Goal: Check status: Check status

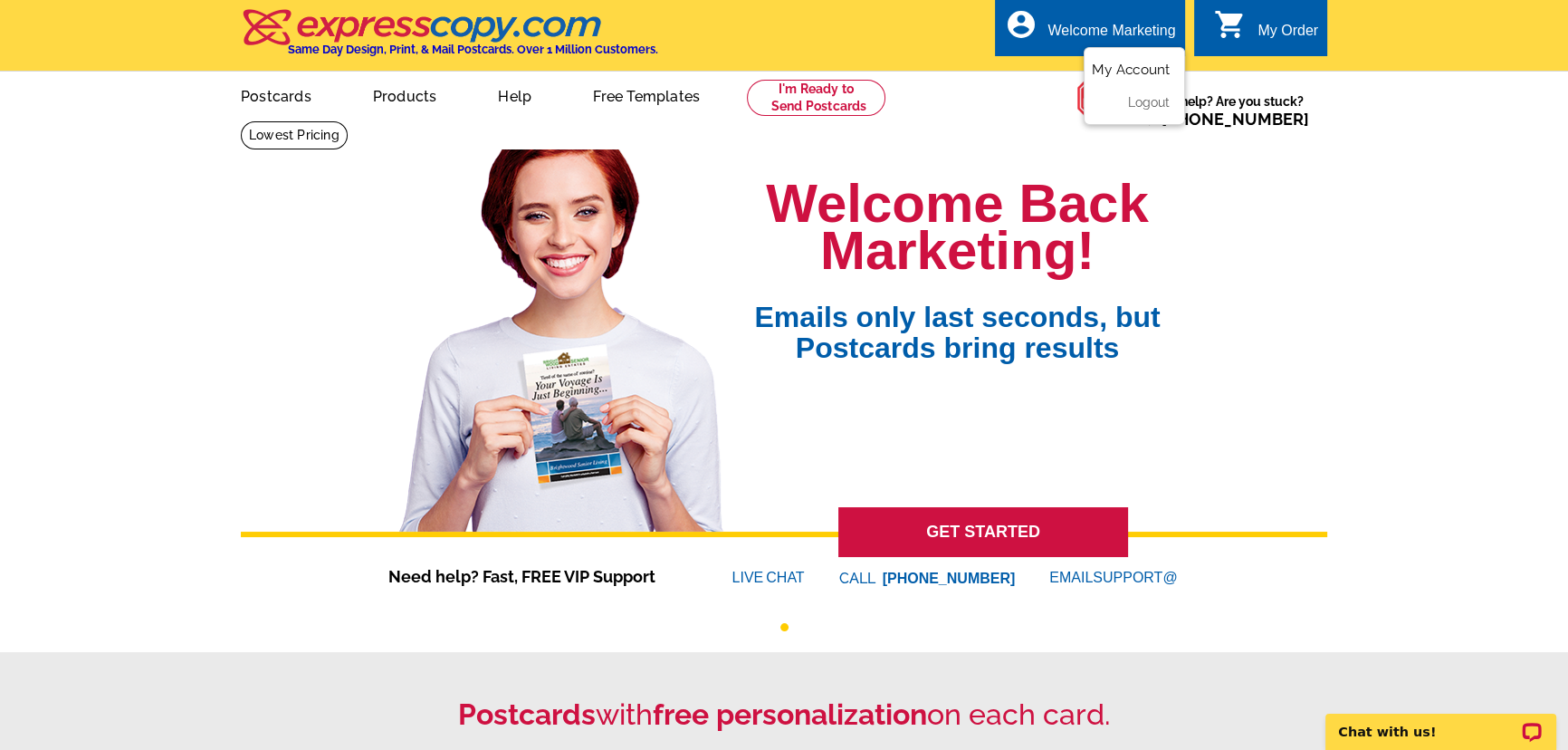
click at [1126, 68] on link "My Account" at bounding box center [1131, 70] width 78 height 17
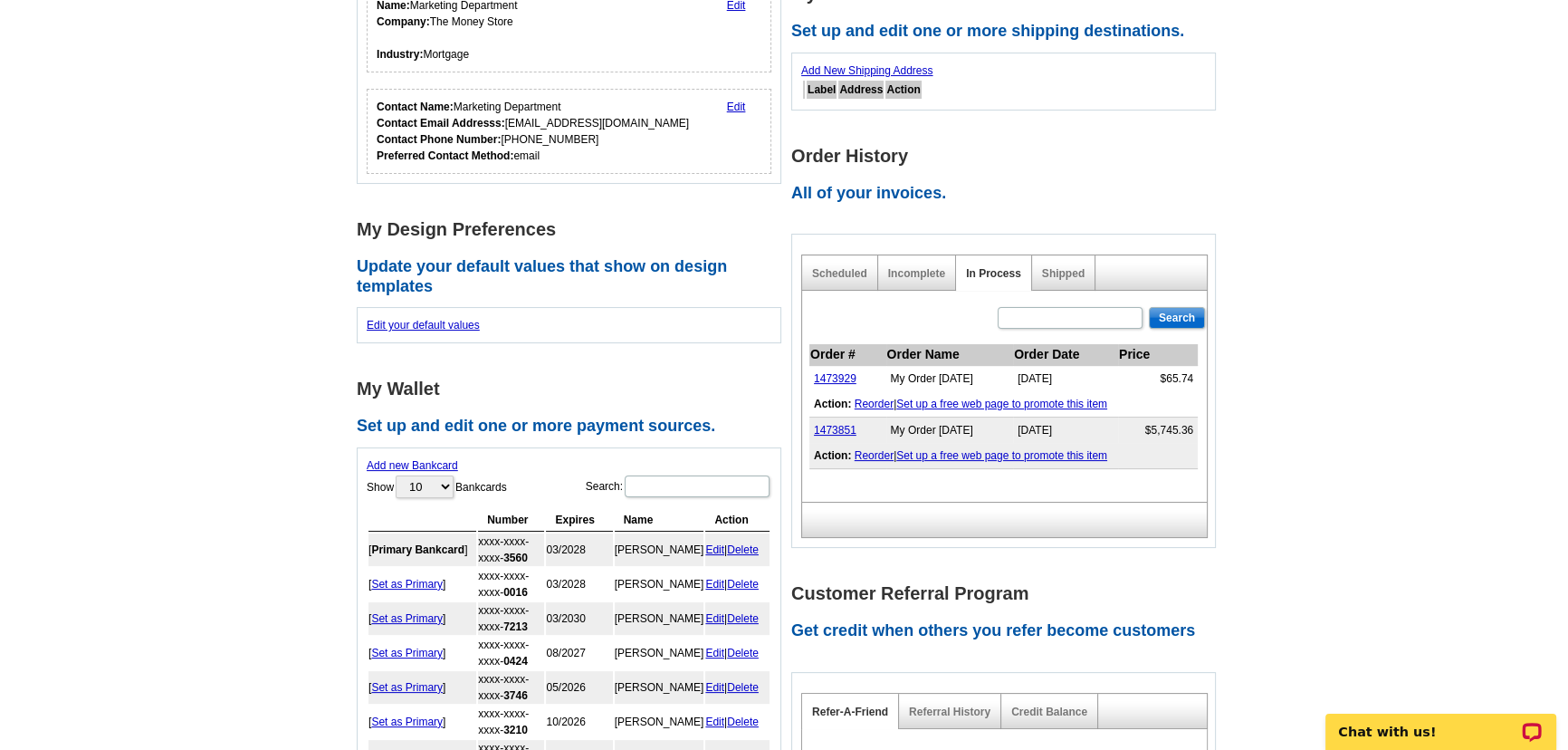
scroll to position [328, 0]
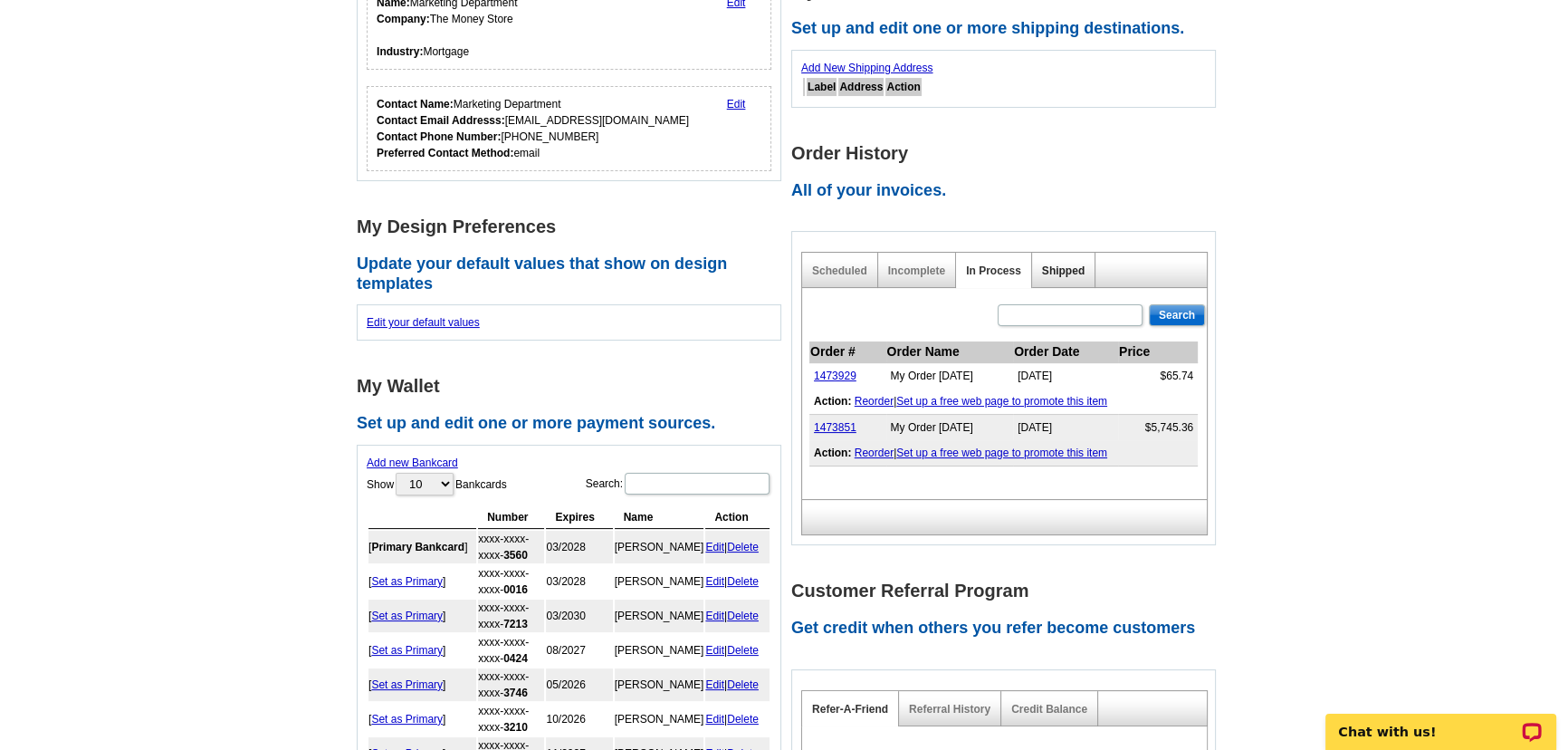
click at [1058, 272] on link "Shipped" at bounding box center [1064, 271] width 43 height 13
